Goal: Book appointment/travel/reservation

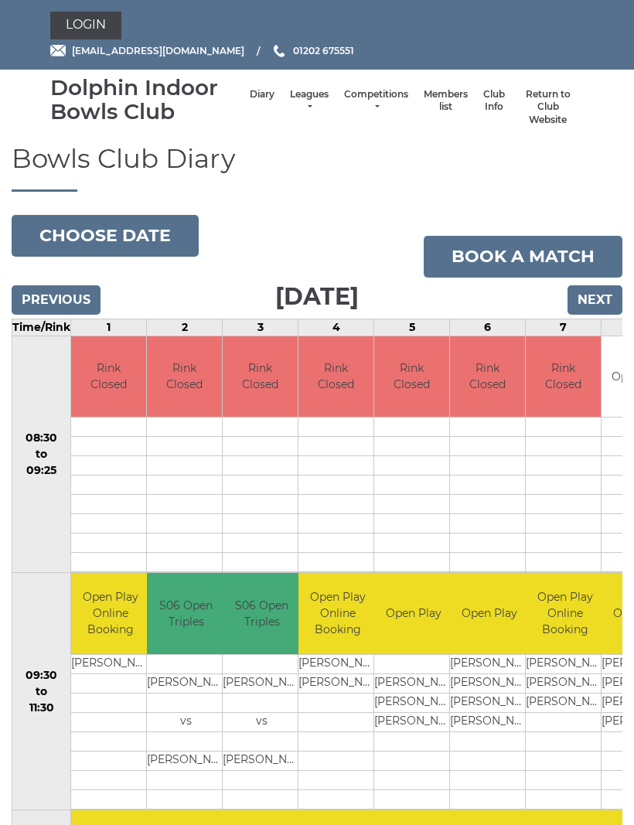
click at [596, 303] on input "Next" at bounding box center [594, 299] width 55 height 29
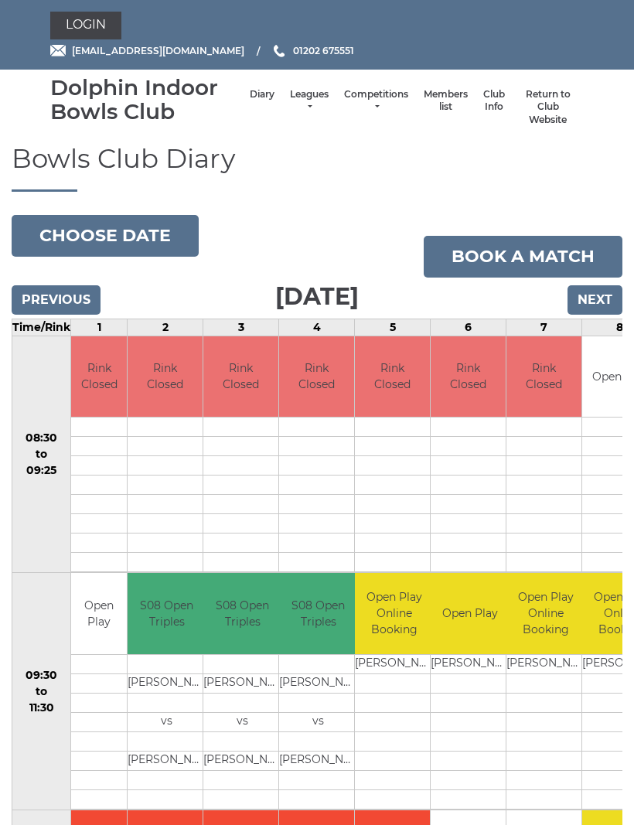
click at [593, 311] on input "Next" at bounding box center [594, 299] width 55 height 29
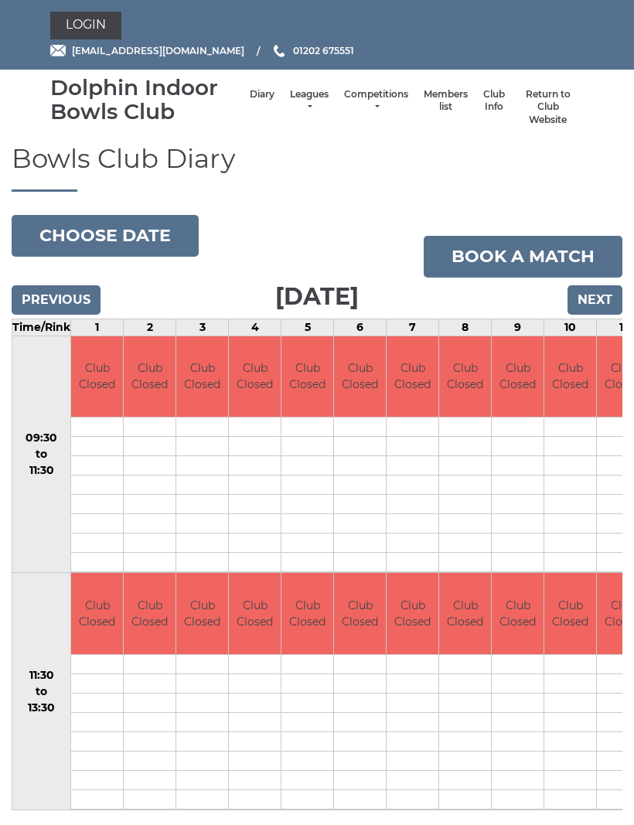
click at [595, 305] on input "Next" at bounding box center [594, 299] width 55 height 29
click at [597, 305] on input "Next" at bounding box center [594, 299] width 55 height 29
click at [74, 300] on input "Previous" at bounding box center [56, 299] width 89 height 29
click at [76, 301] on input "Previous" at bounding box center [56, 299] width 89 height 29
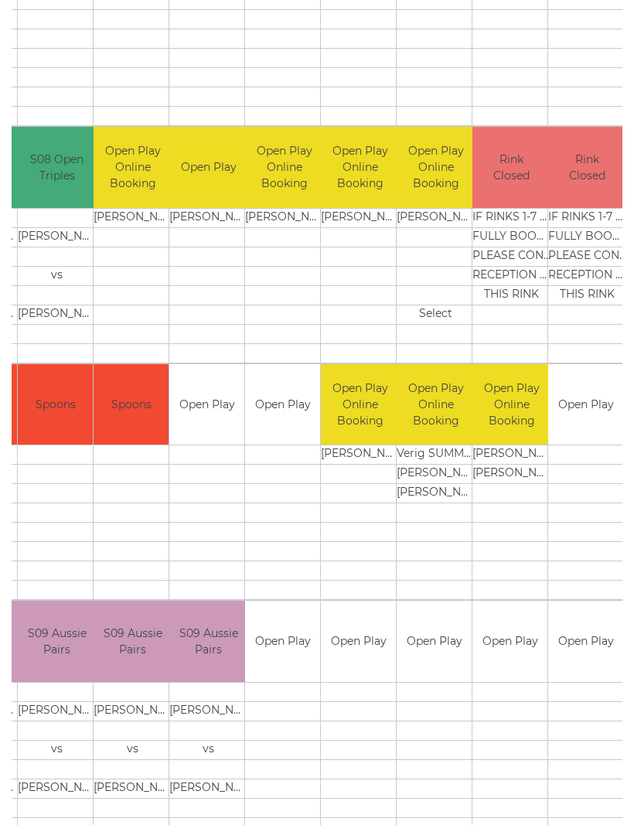
scroll to position [458, 0]
